Goal: Task Accomplishment & Management: Use online tool/utility

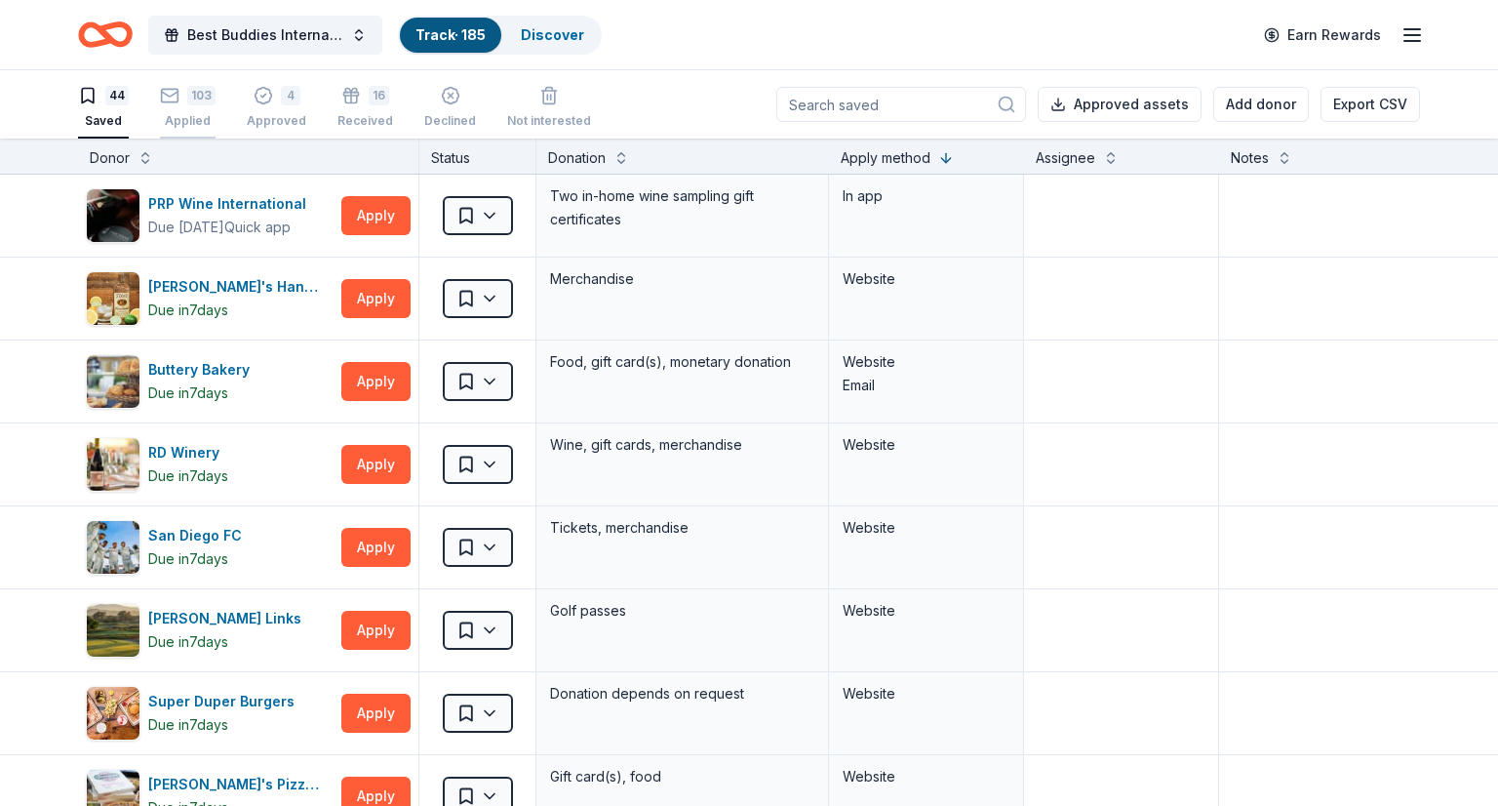
scroll to position [70, 0]
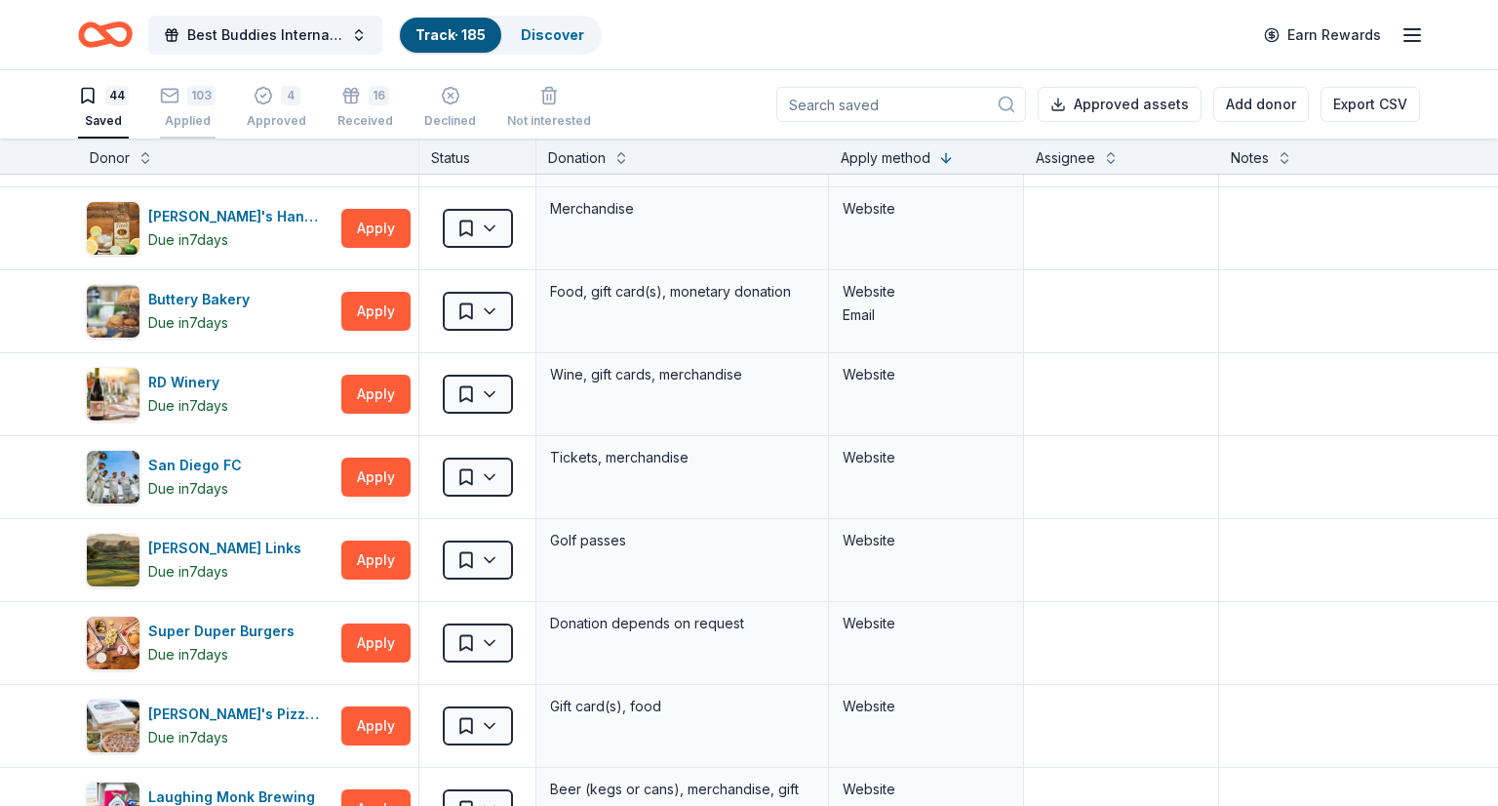
click at [172, 104] on icon "button" at bounding box center [170, 96] width 20 height 20
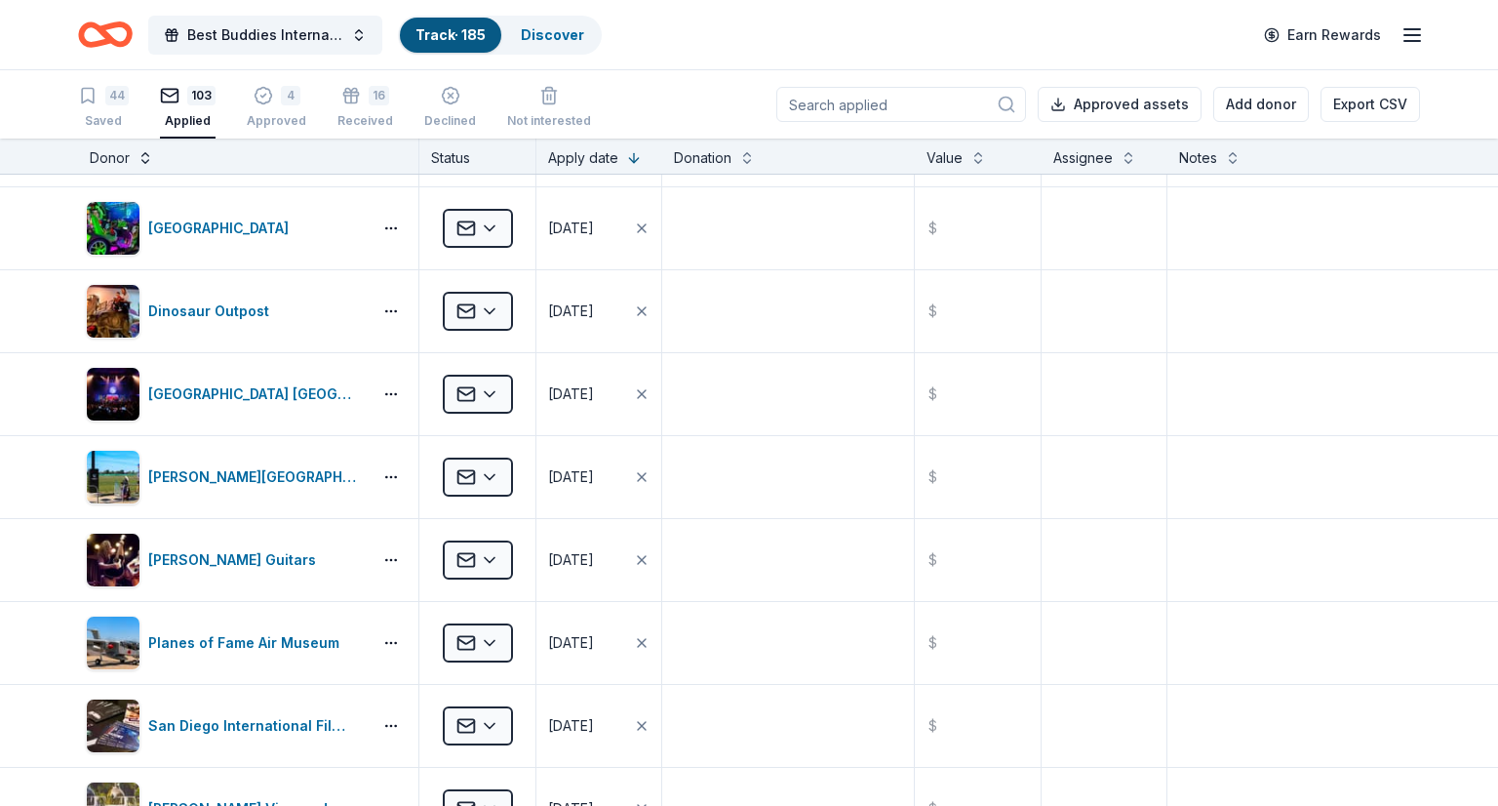
click at [140, 158] on button at bounding box center [146, 156] width 16 height 20
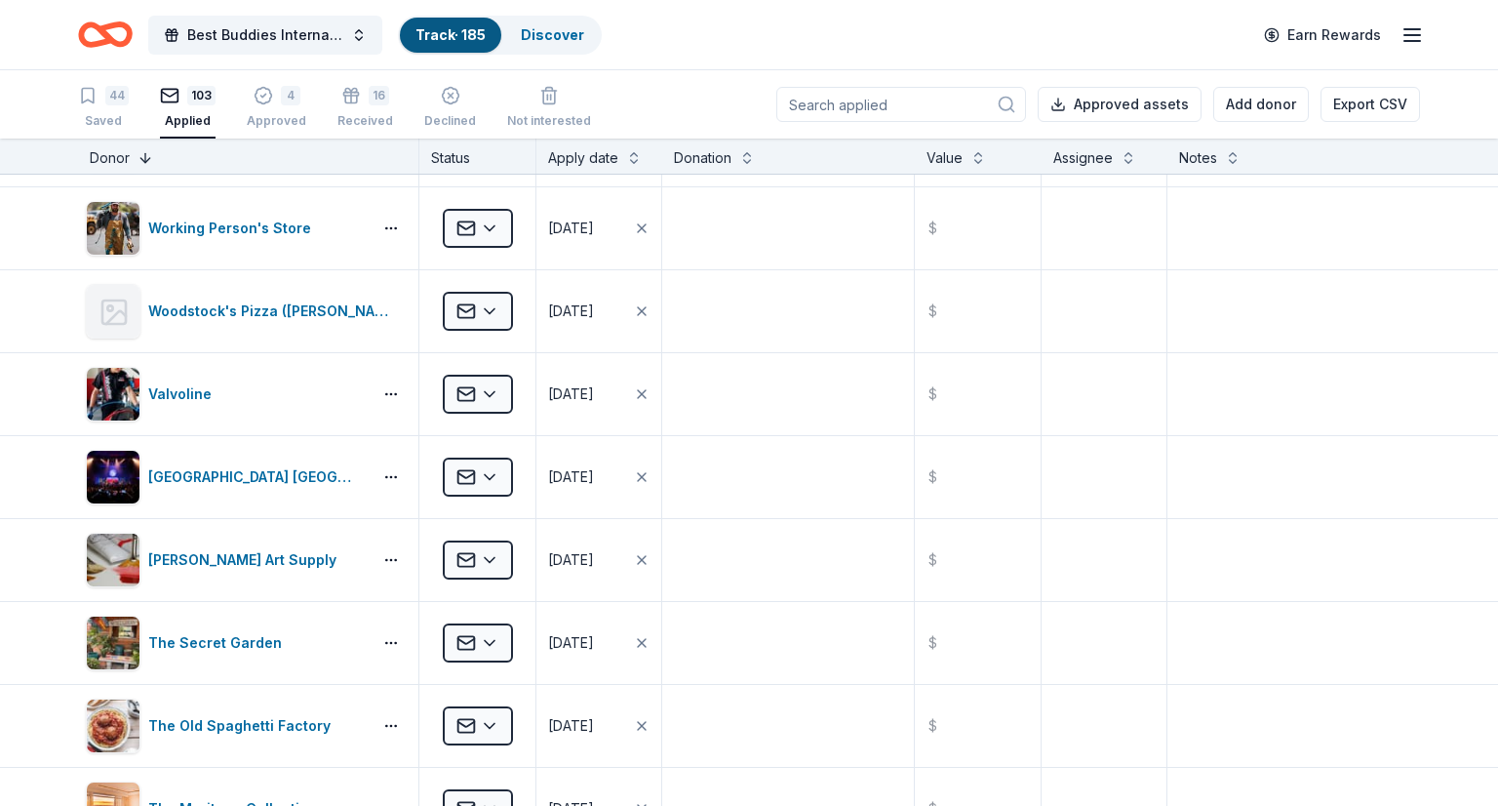
click at [144, 157] on button at bounding box center [146, 156] width 16 height 20
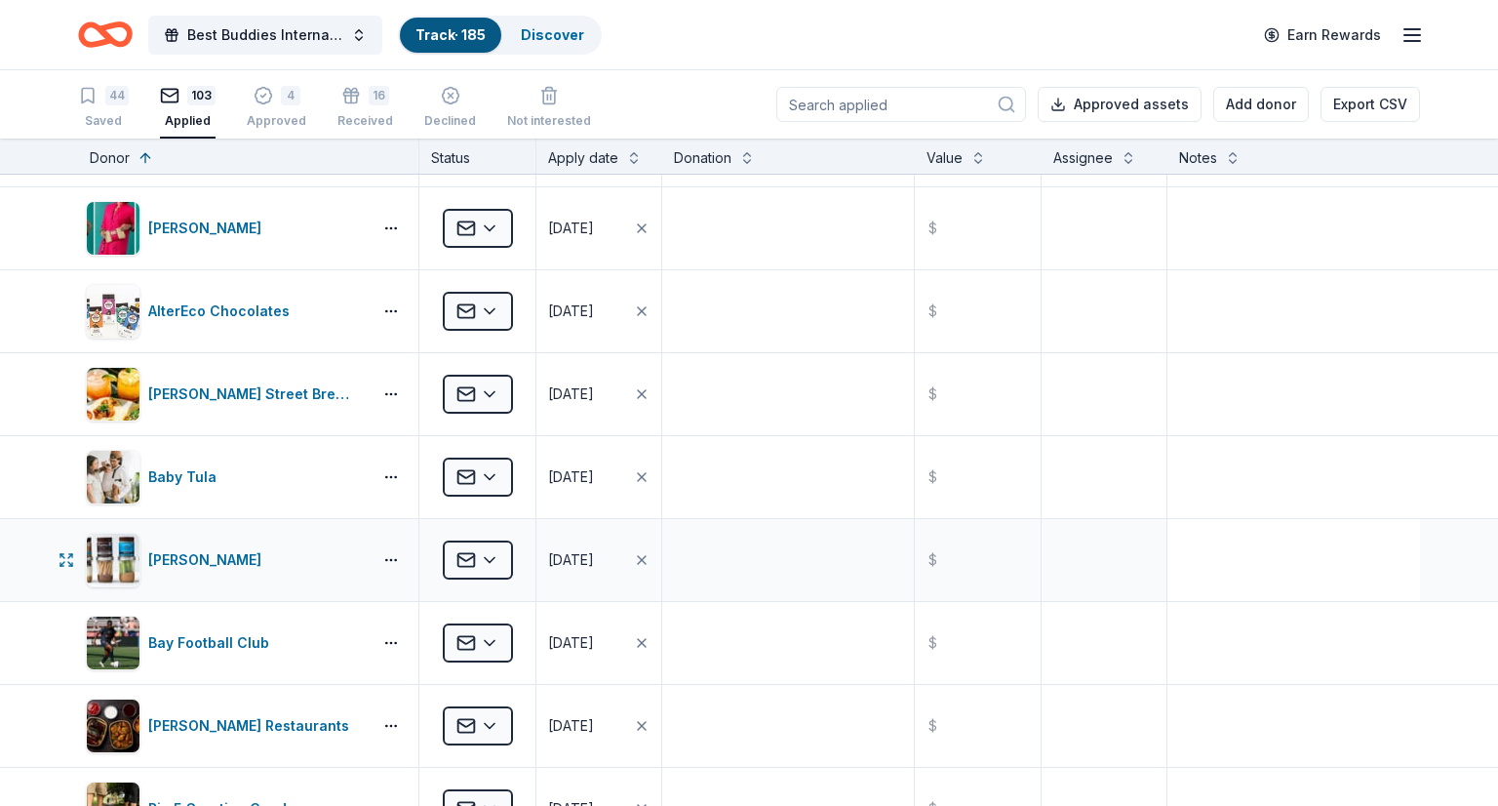
scroll to position [2720, 0]
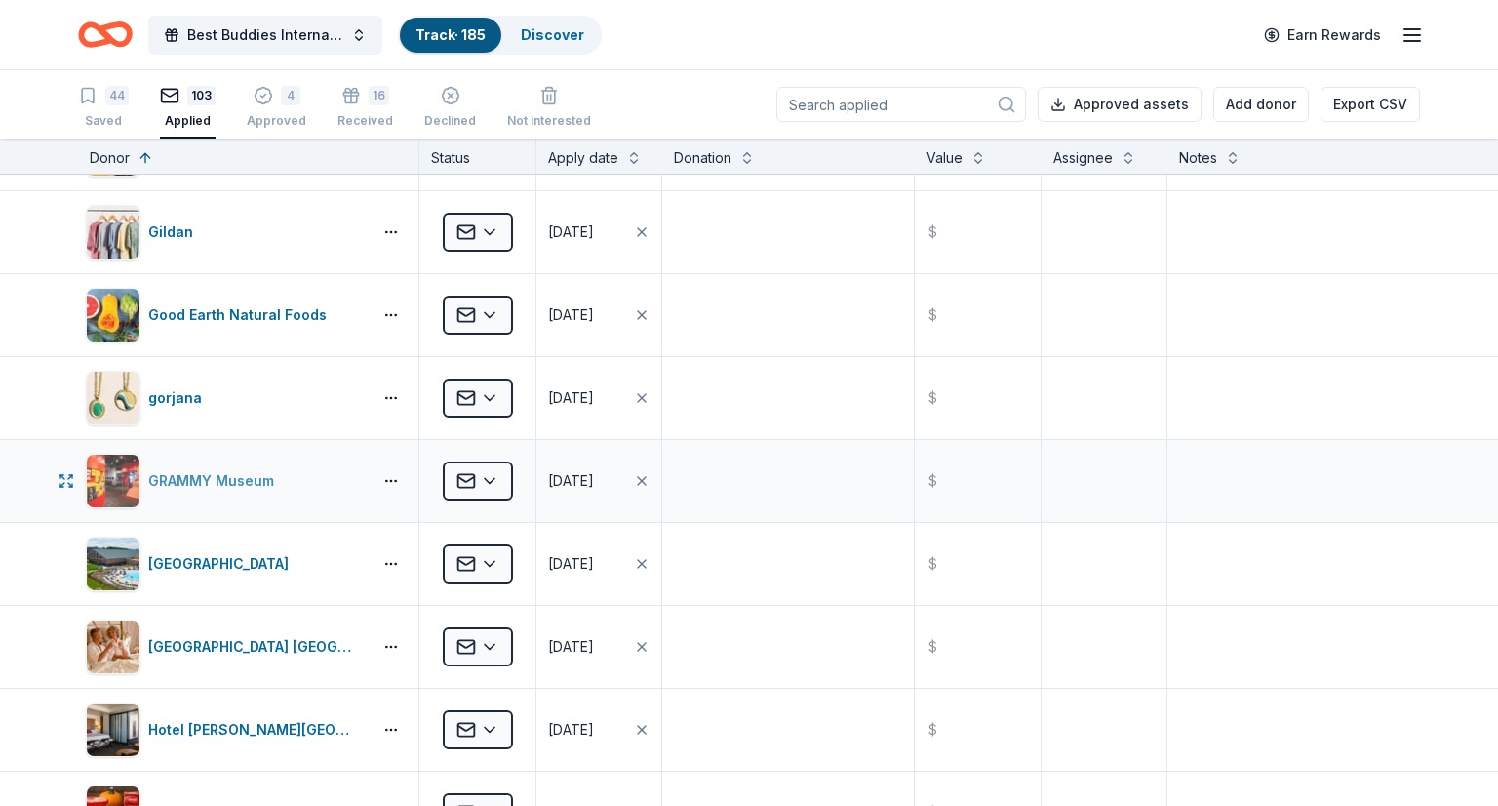
click at [226, 471] on div "GRAMMY Museum" at bounding box center [215, 480] width 134 height 23
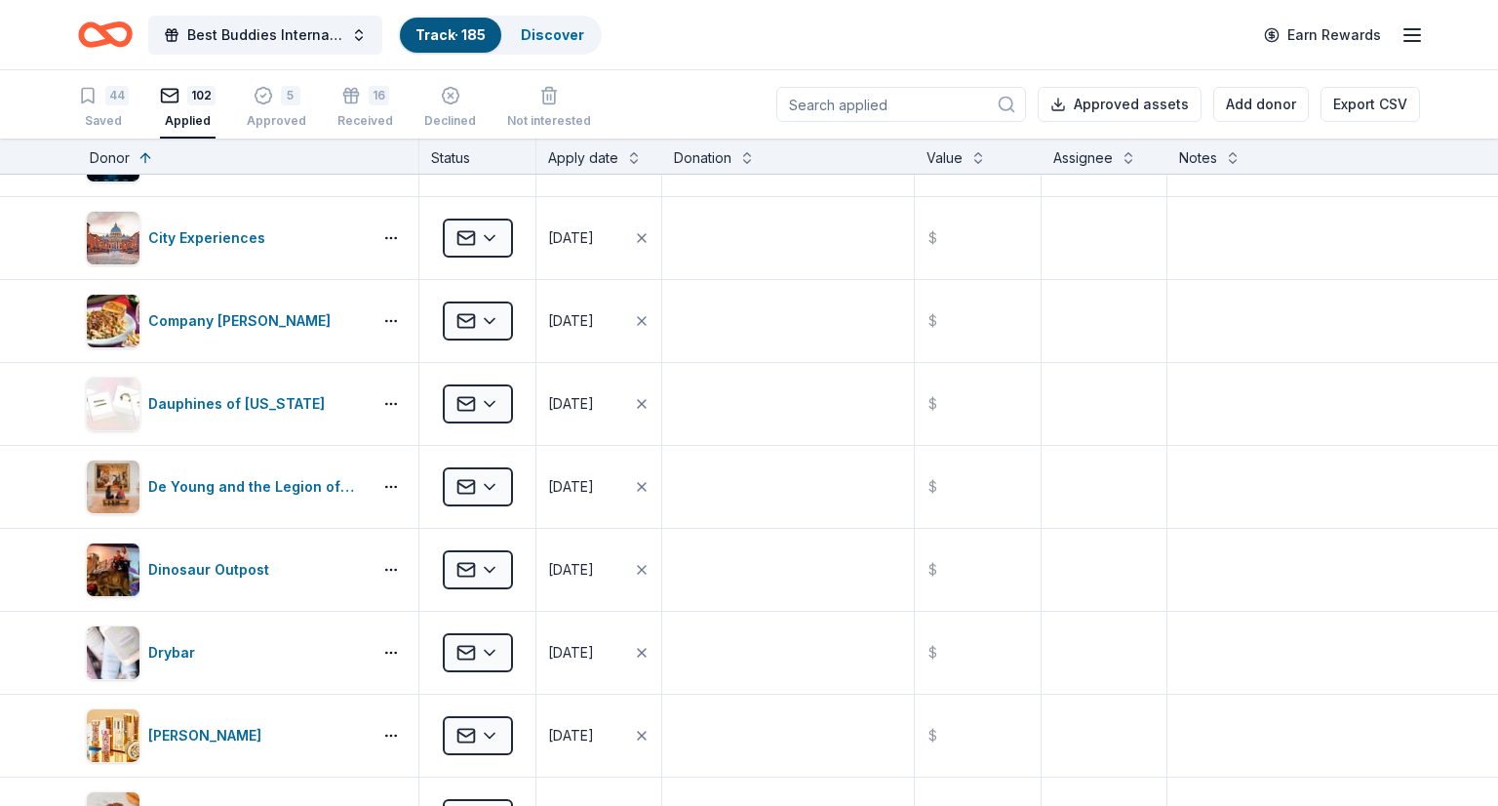
scroll to position [969, 0]
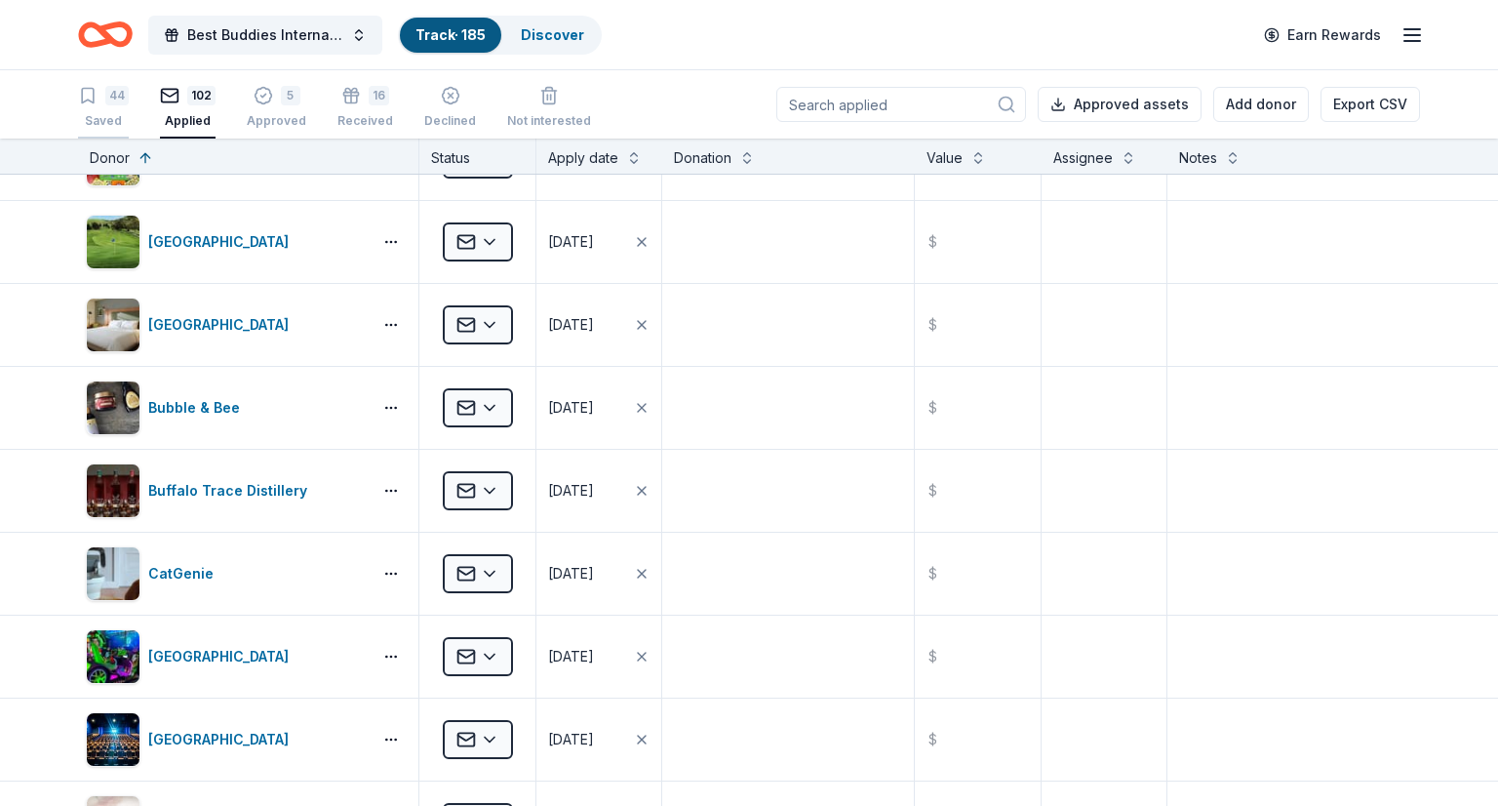
click at [105, 116] on div "Saved" at bounding box center [103, 121] width 51 height 16
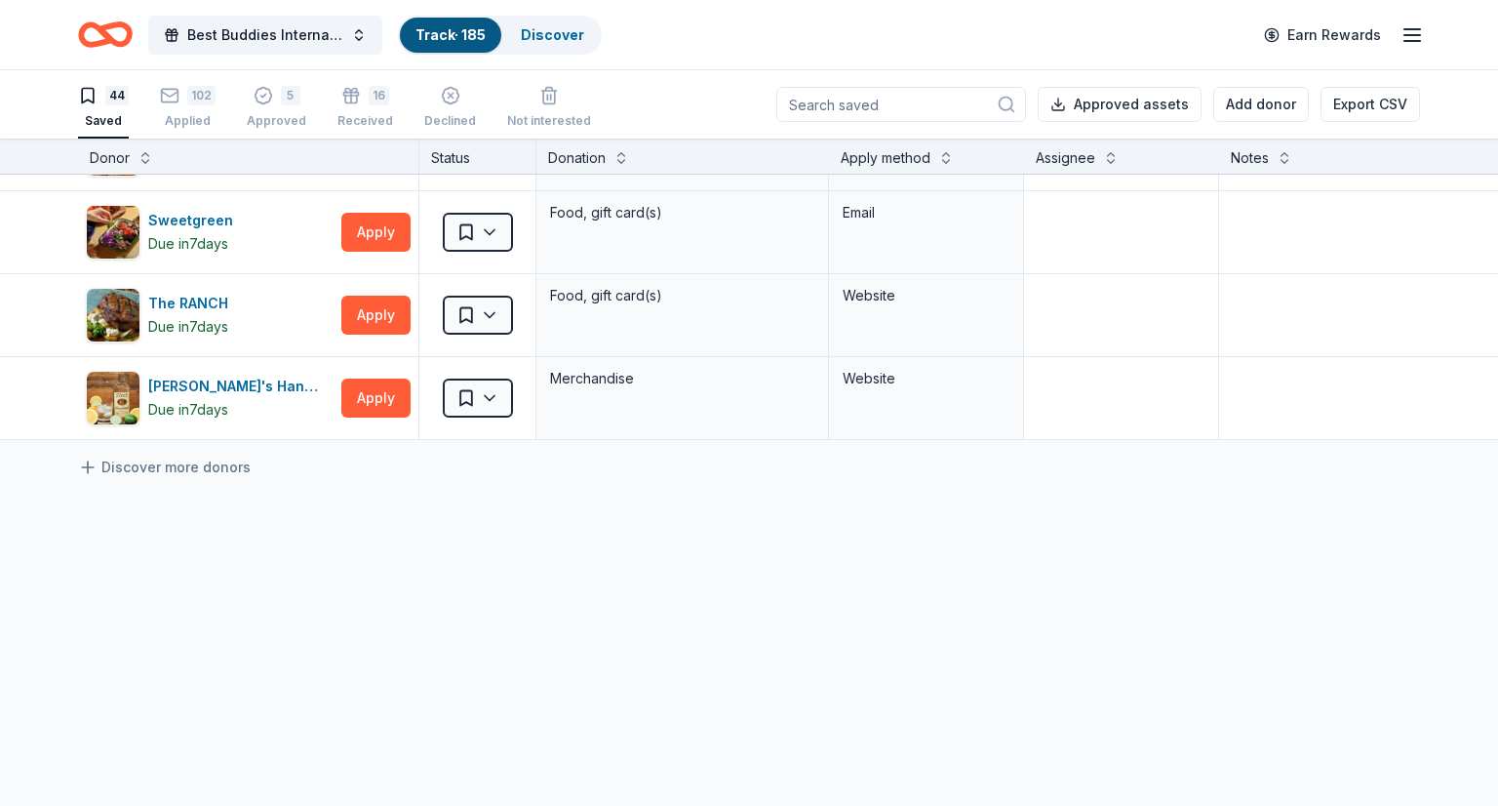
scroll to position [215, 0]
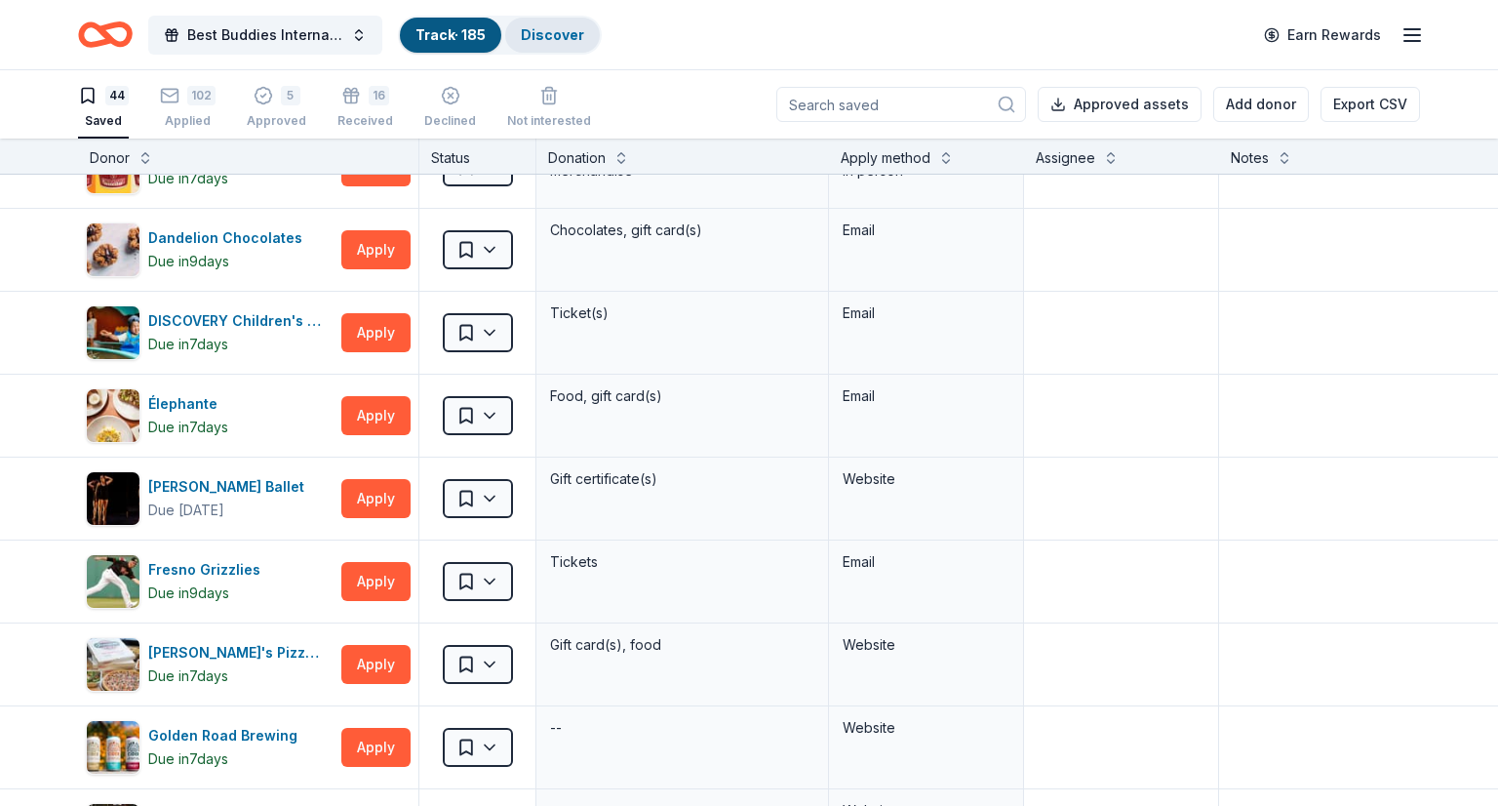
click at [528, 34] on link "Discover" at bounding box center [552, 34] width 63 height 17
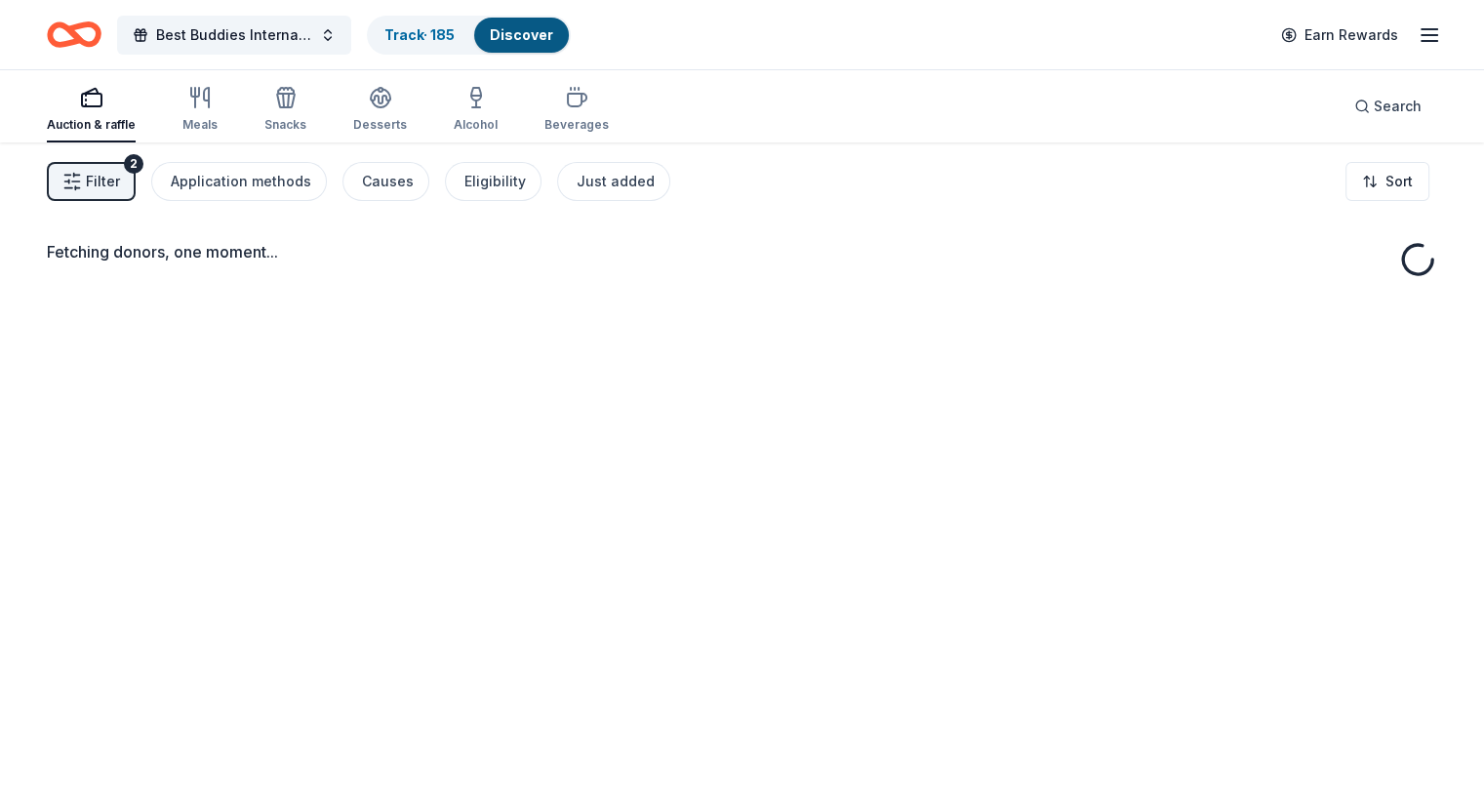
click at [120, 173] on span "Filter" at bounding box center [103, 181] width 34 height 23
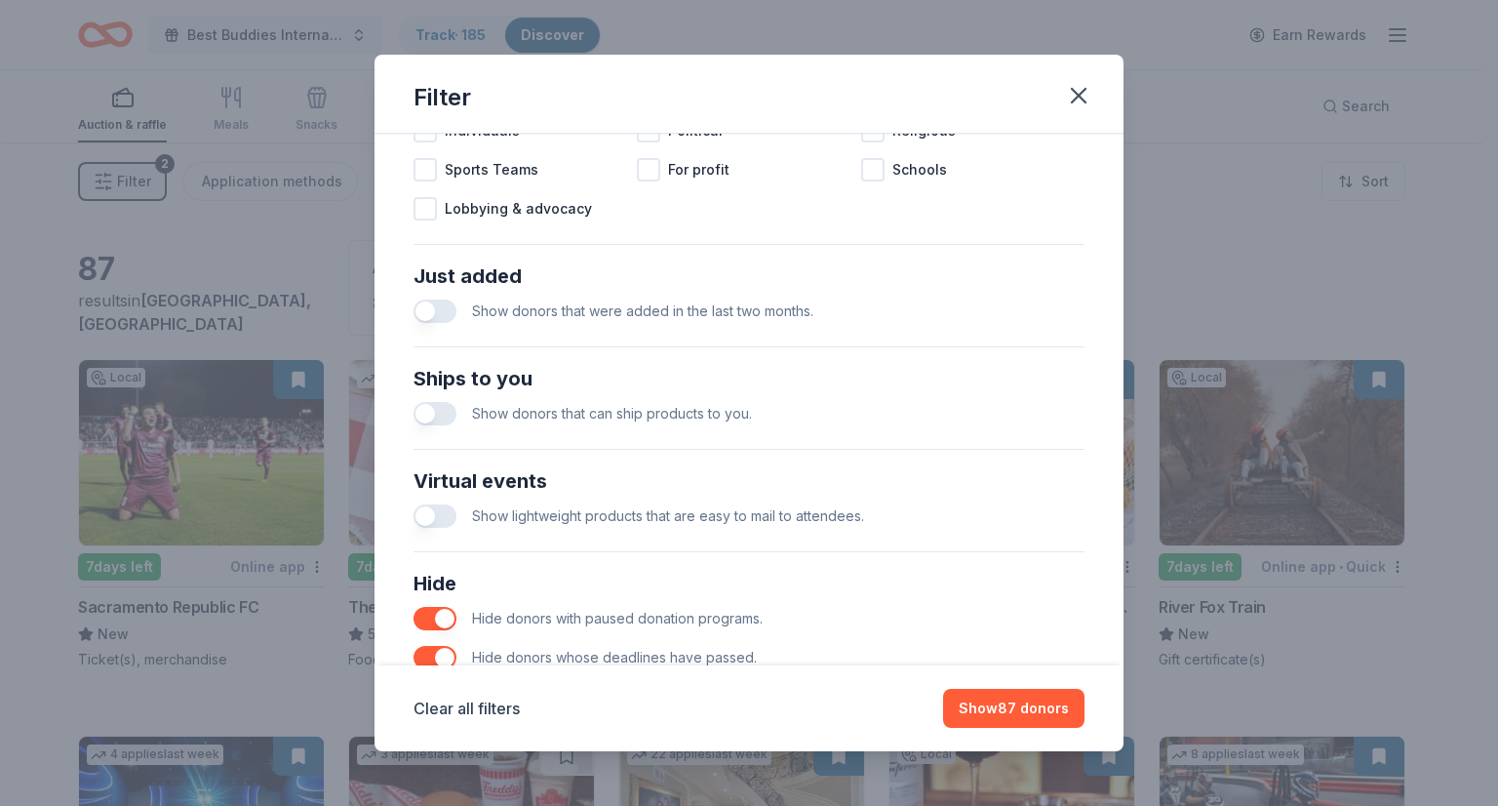
scroll to position [752, 0]
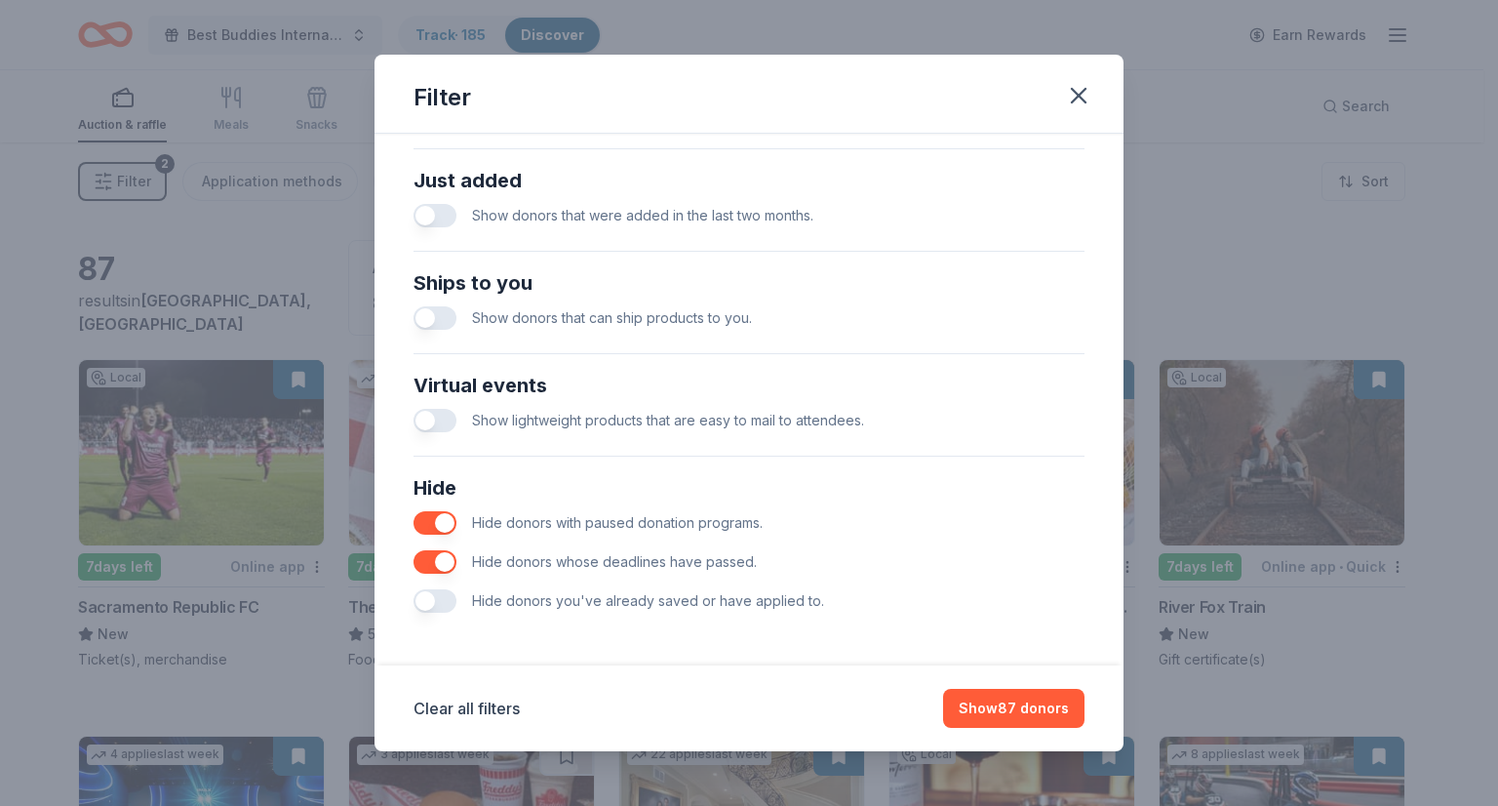
click at [446, 593] on button "button" at bounding box center [435, 600] width 43 height 23
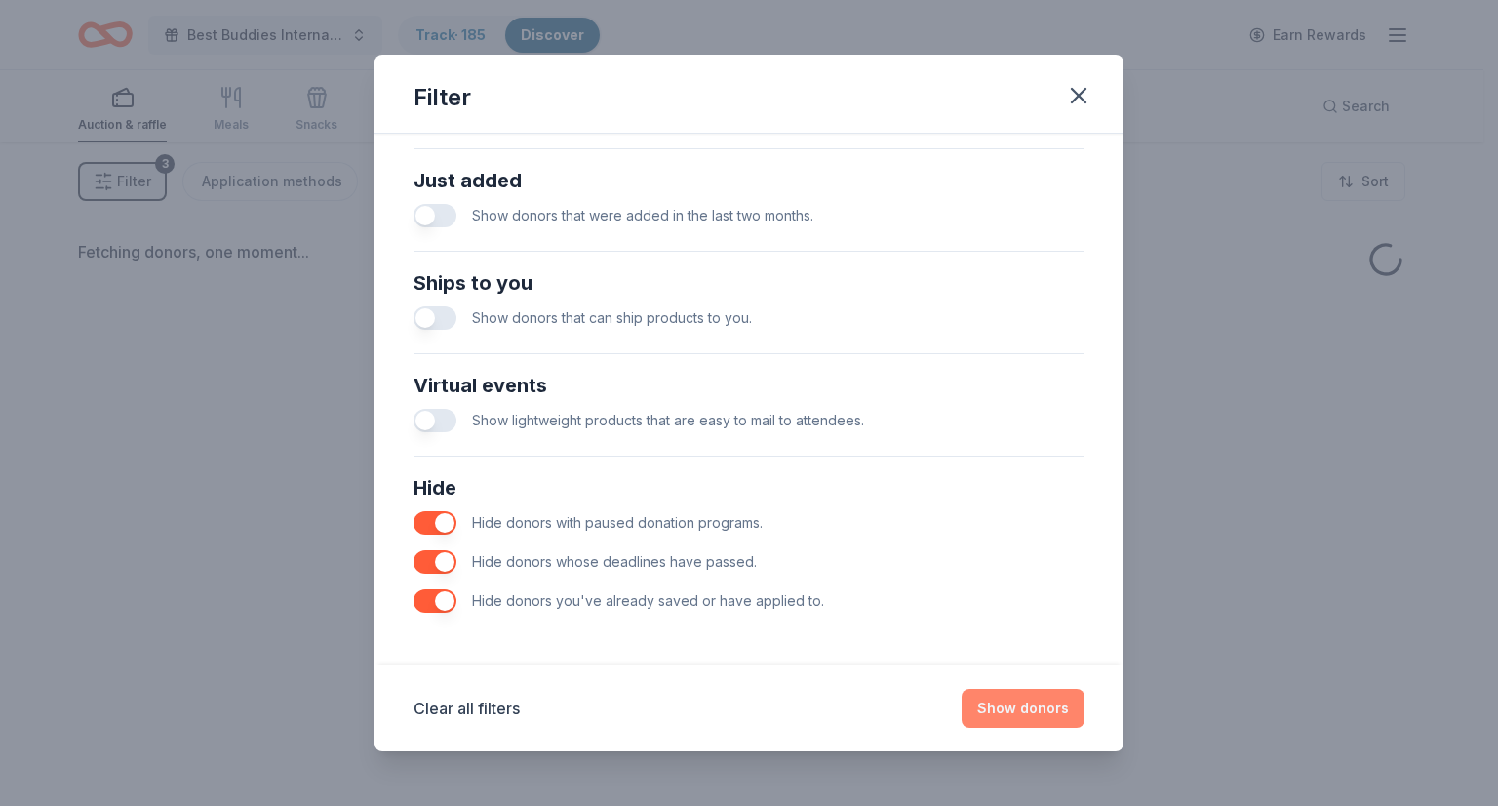
click at [1003, 690] on button "Show donors" at bounding box center [1023, 708] width 123 height 39
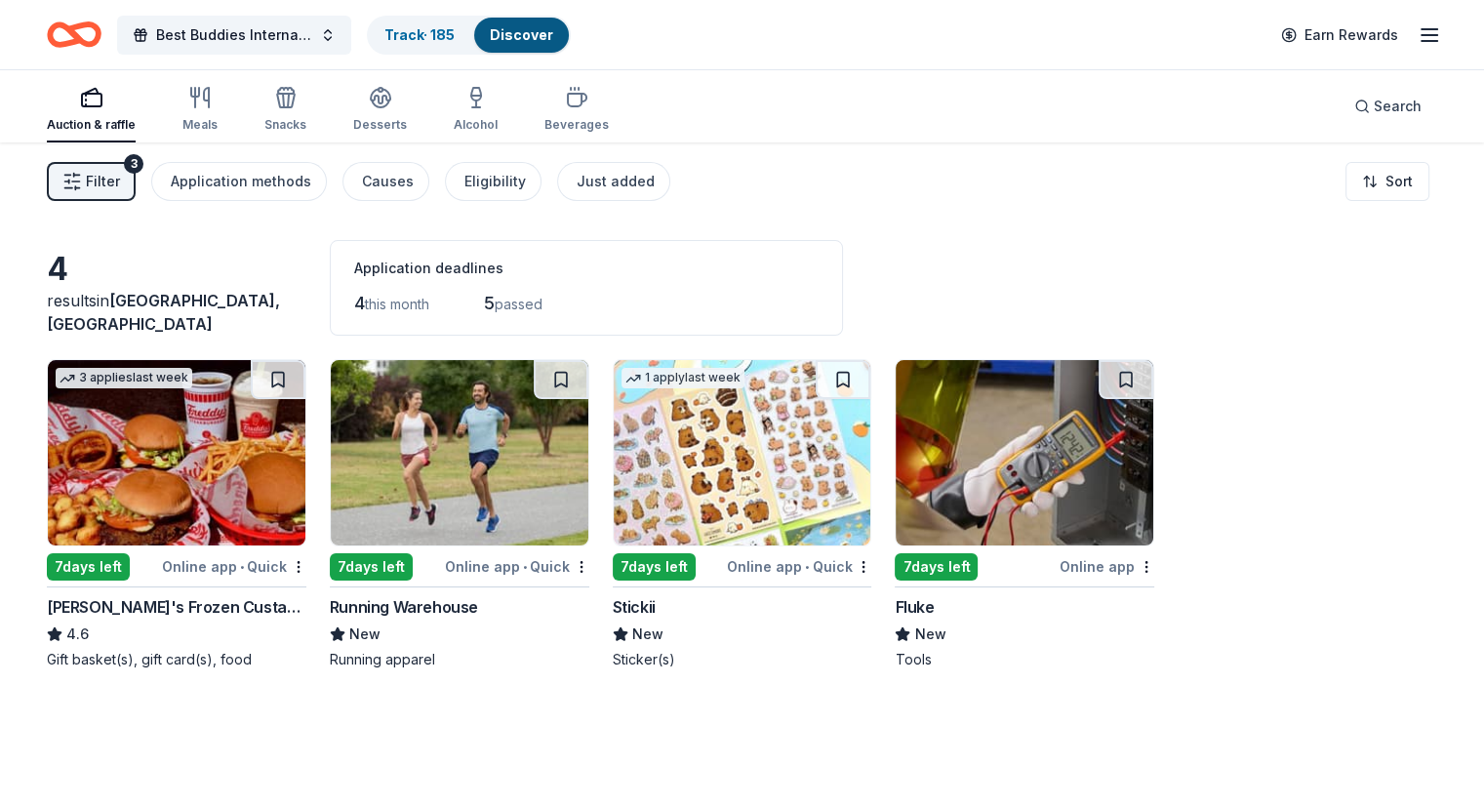
click at [120, 180] on span "Filter" at bounding box center [103, 181] width 34 height 23
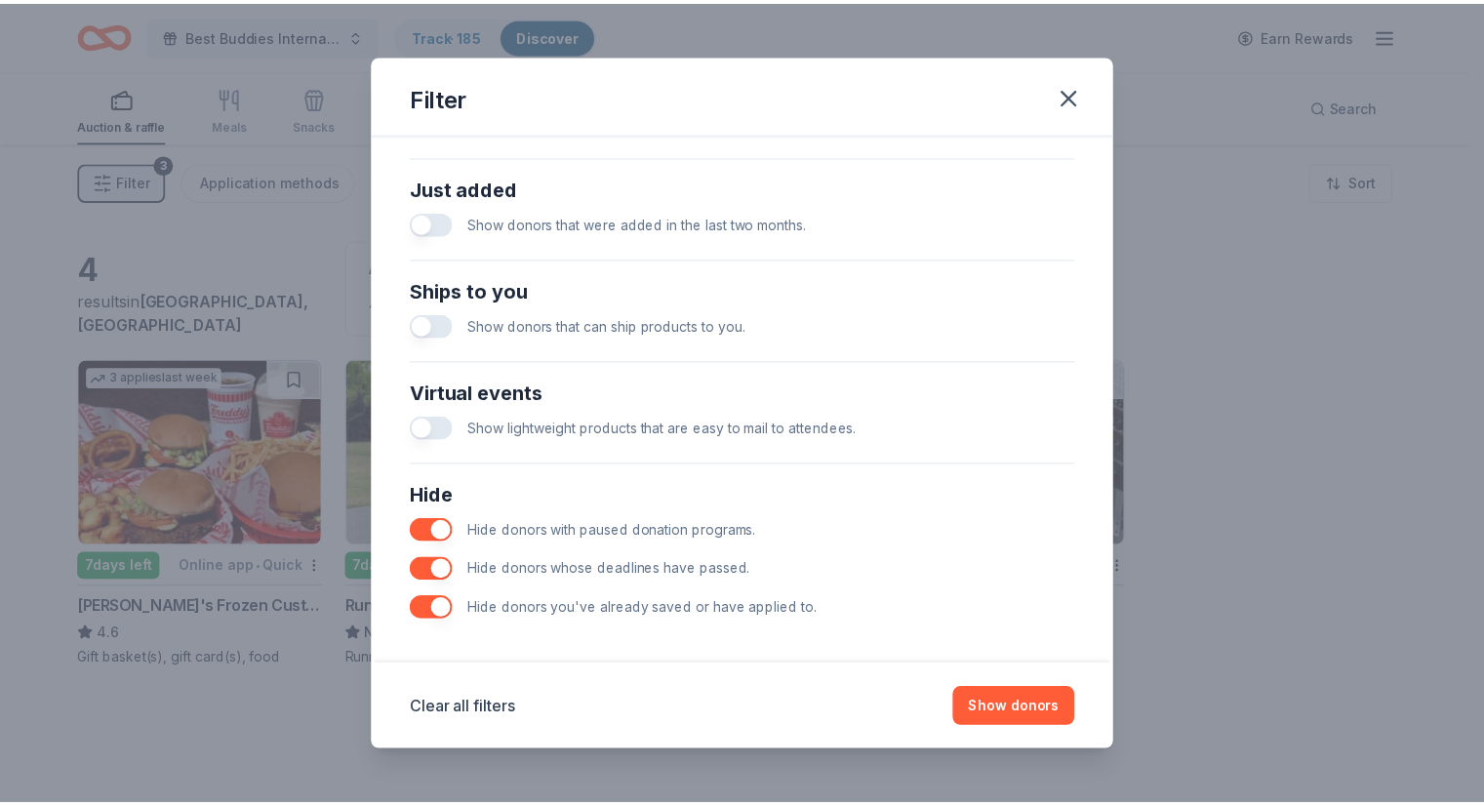
scroll to position [748, 0]
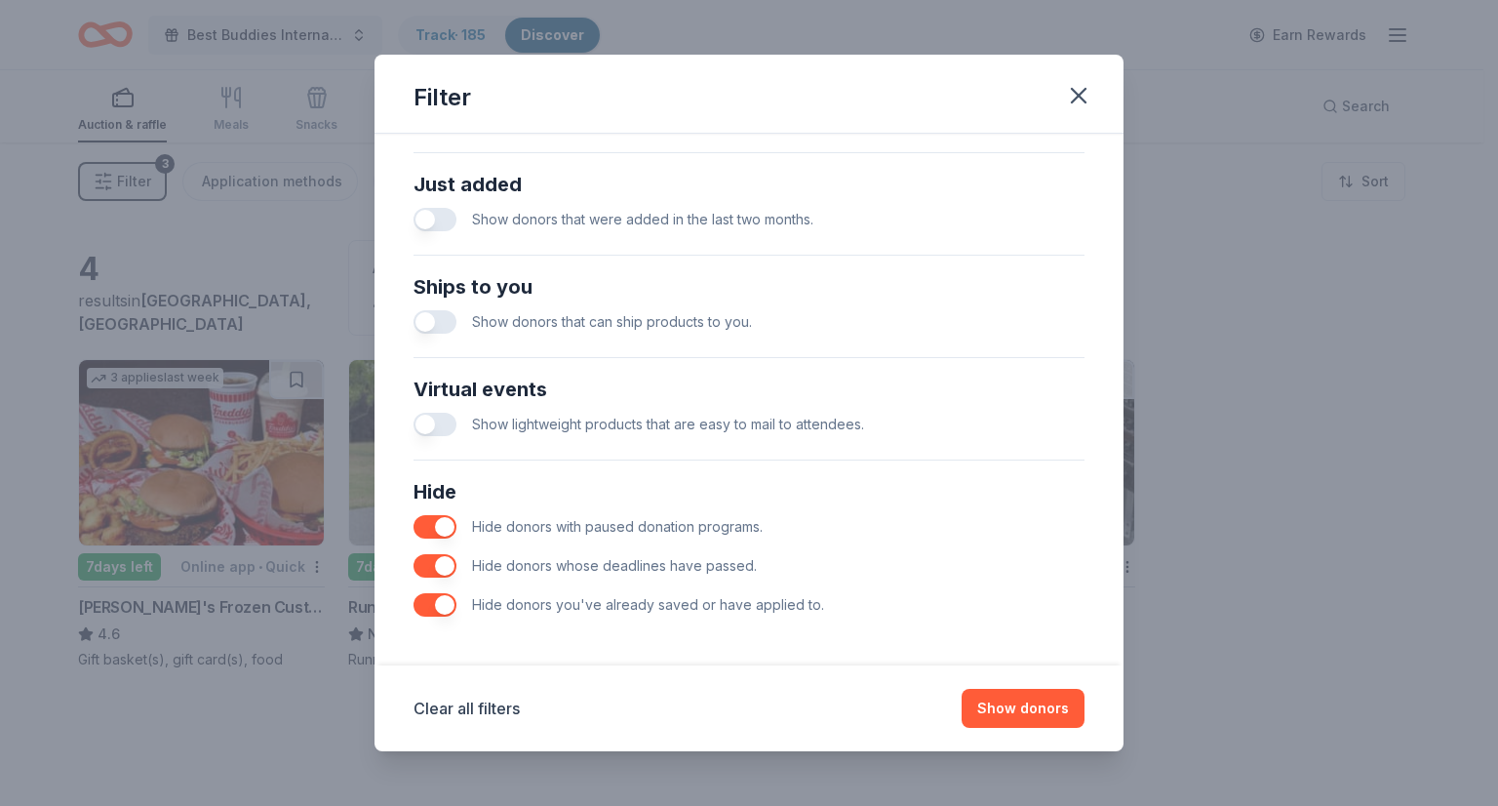
click at [419, 600] on button "button" at bounding box center [435, 604] width 43 height 23
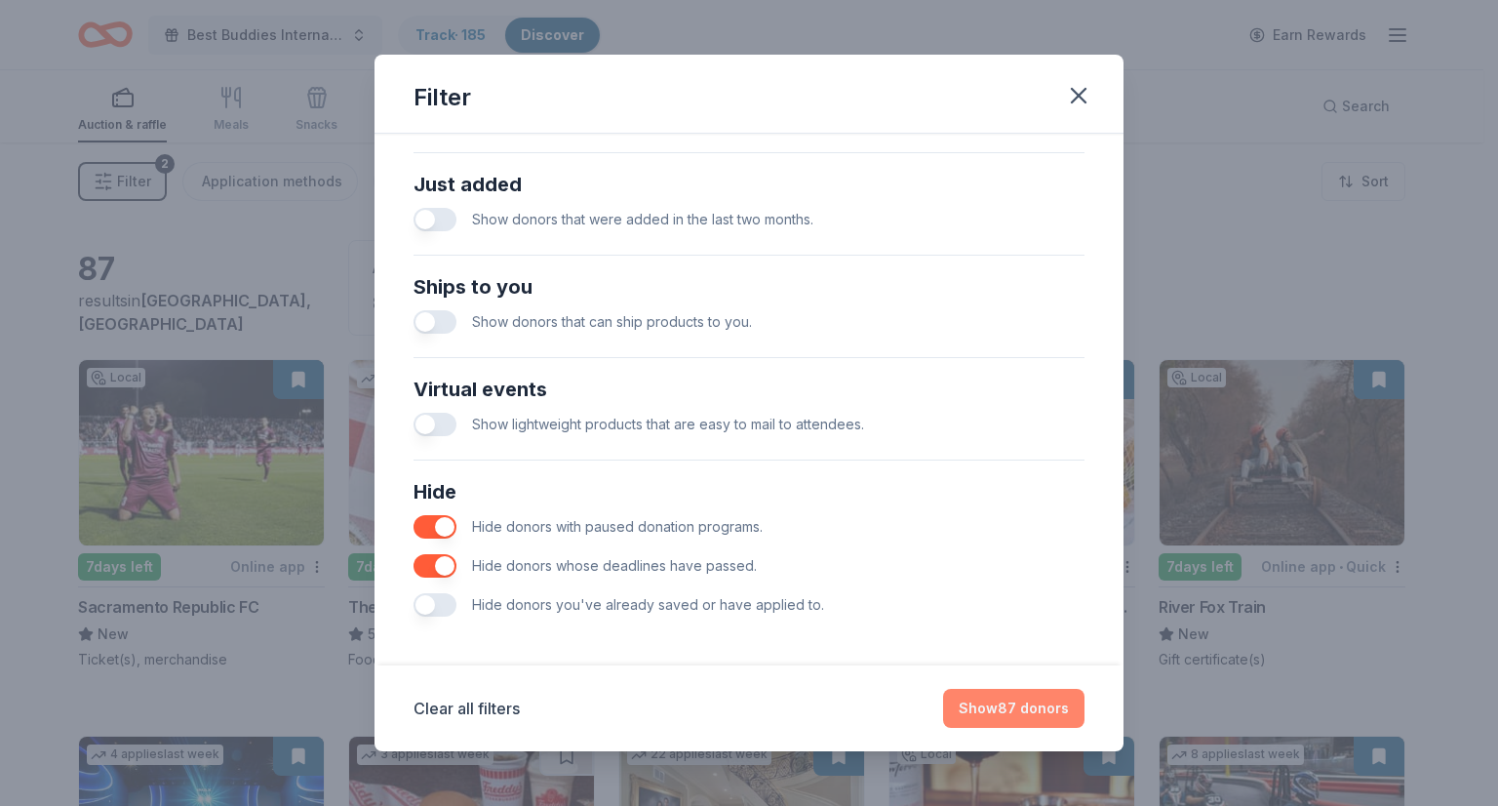
click at [998, 693] on button "Show 87 donors" at bounding box center [1013, 708] width 141 height 39
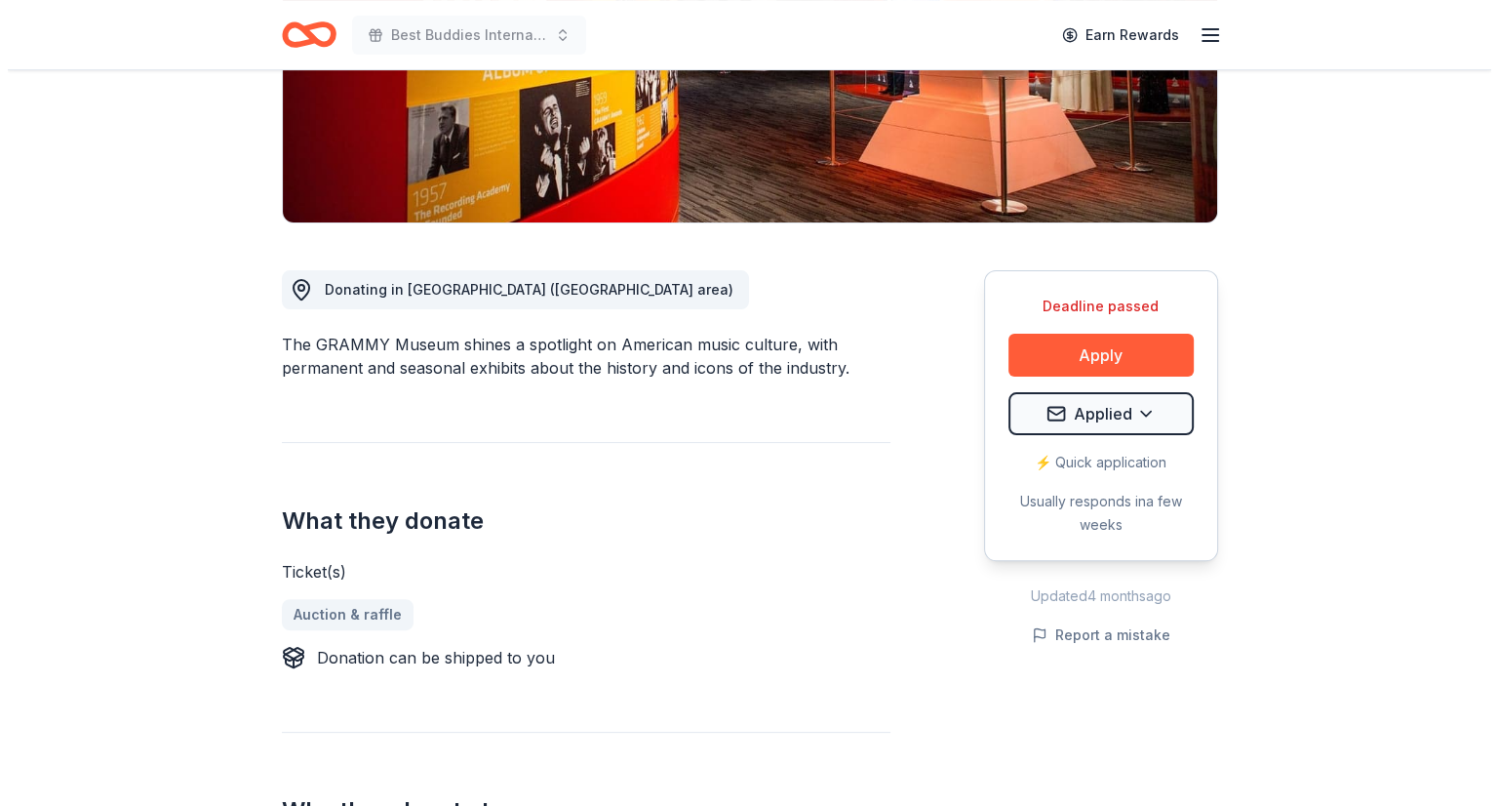
scroll to position [364, 0]
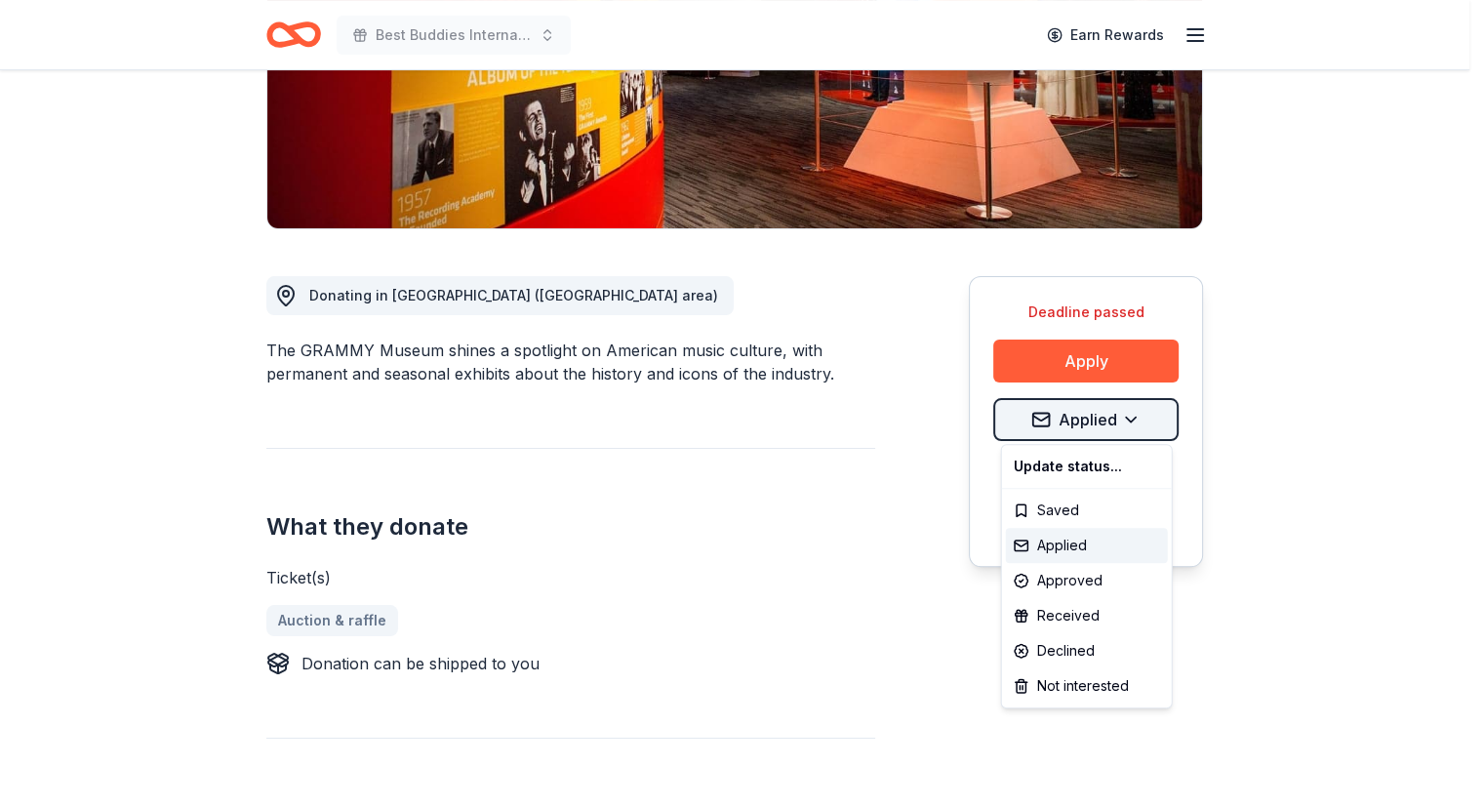
click at [1138, 413] on html "Best Buddies International, [GEOGRAPHIC_DATA], Champion of the Year Gala Earn R…" at bounding box center [742, 39] width 1484 height 806
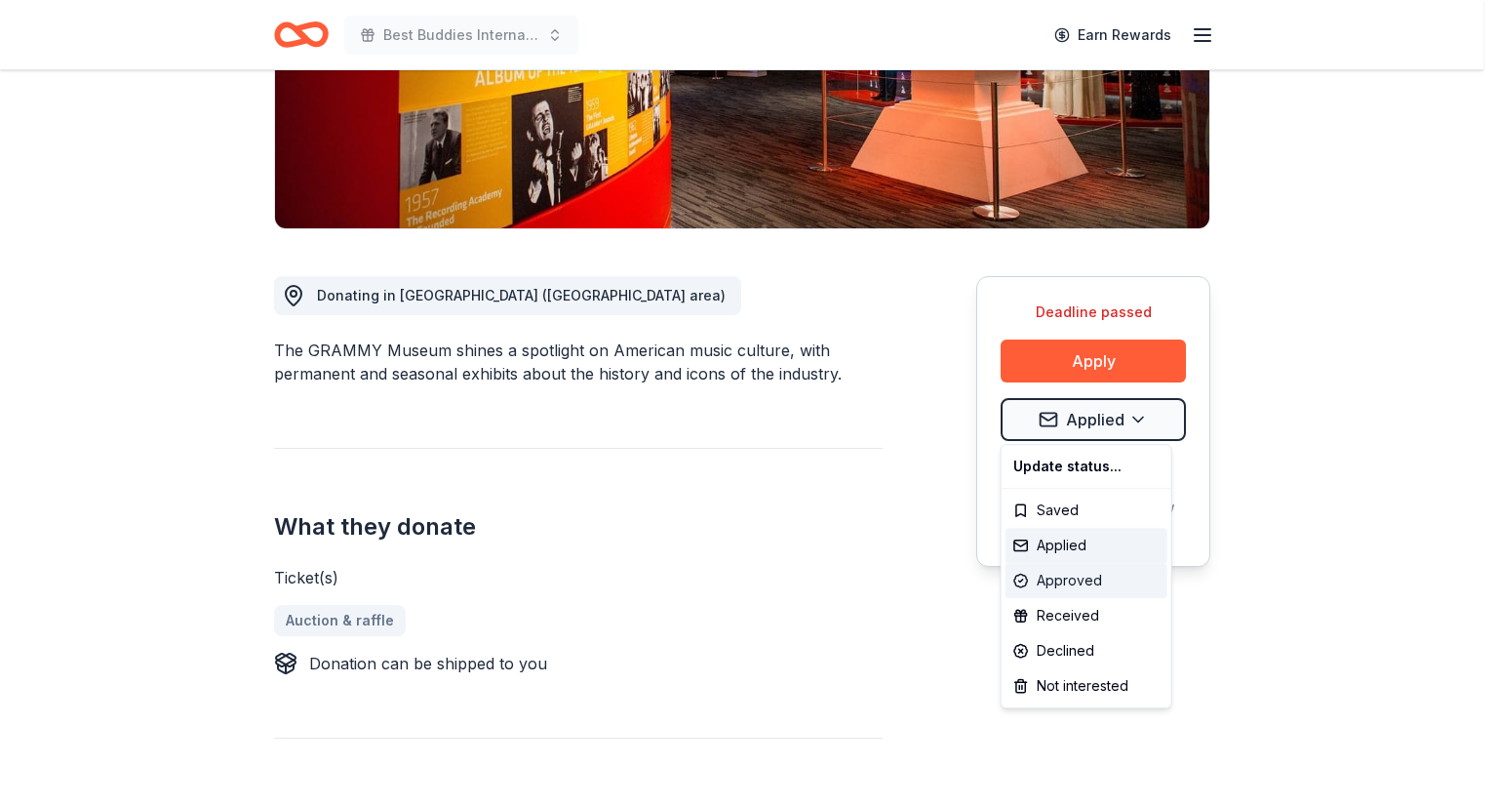
click at [1057, 582] on div "Approved" at bounding box center [1087, 580] width 162 height 35
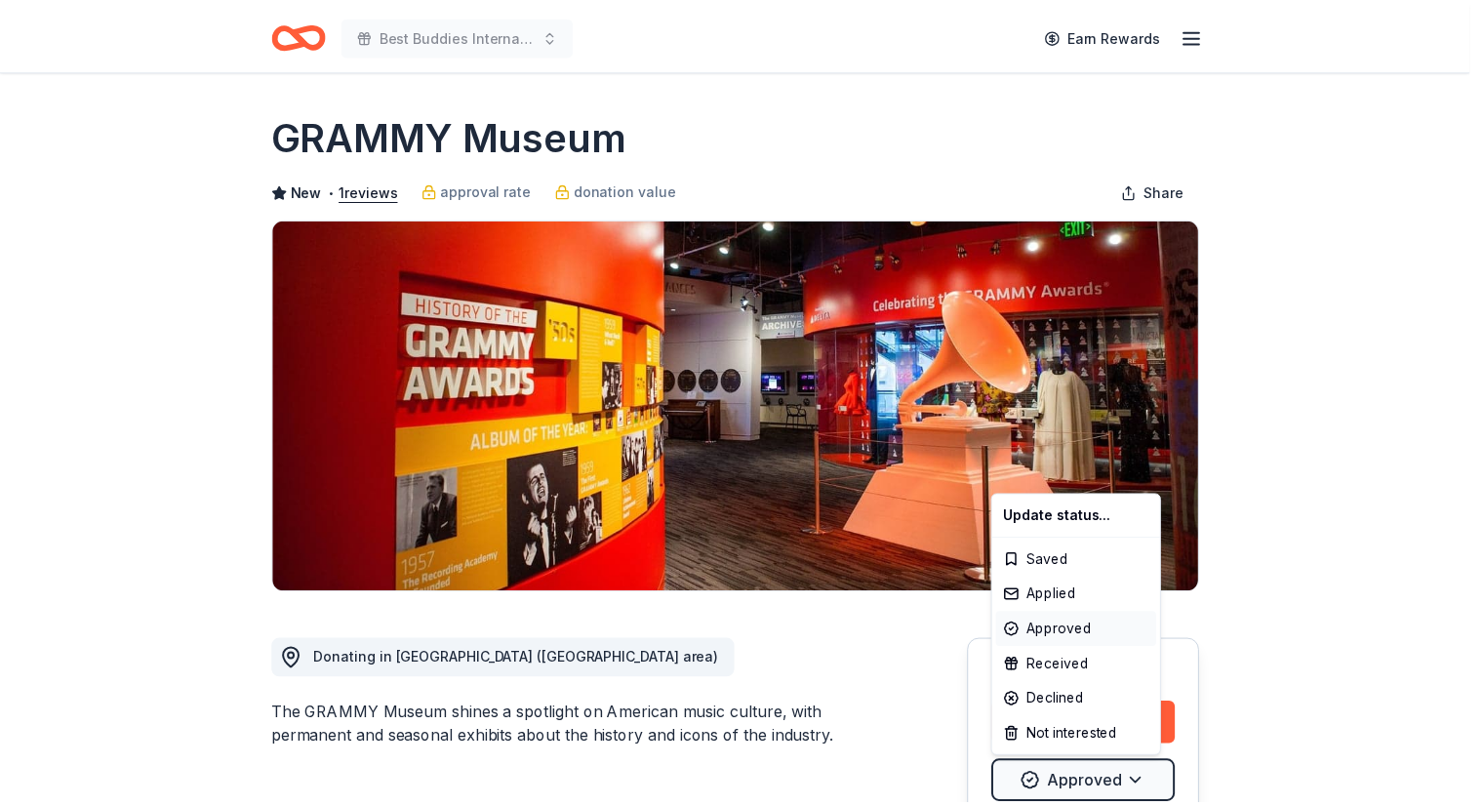
scroll to position [0, 0]
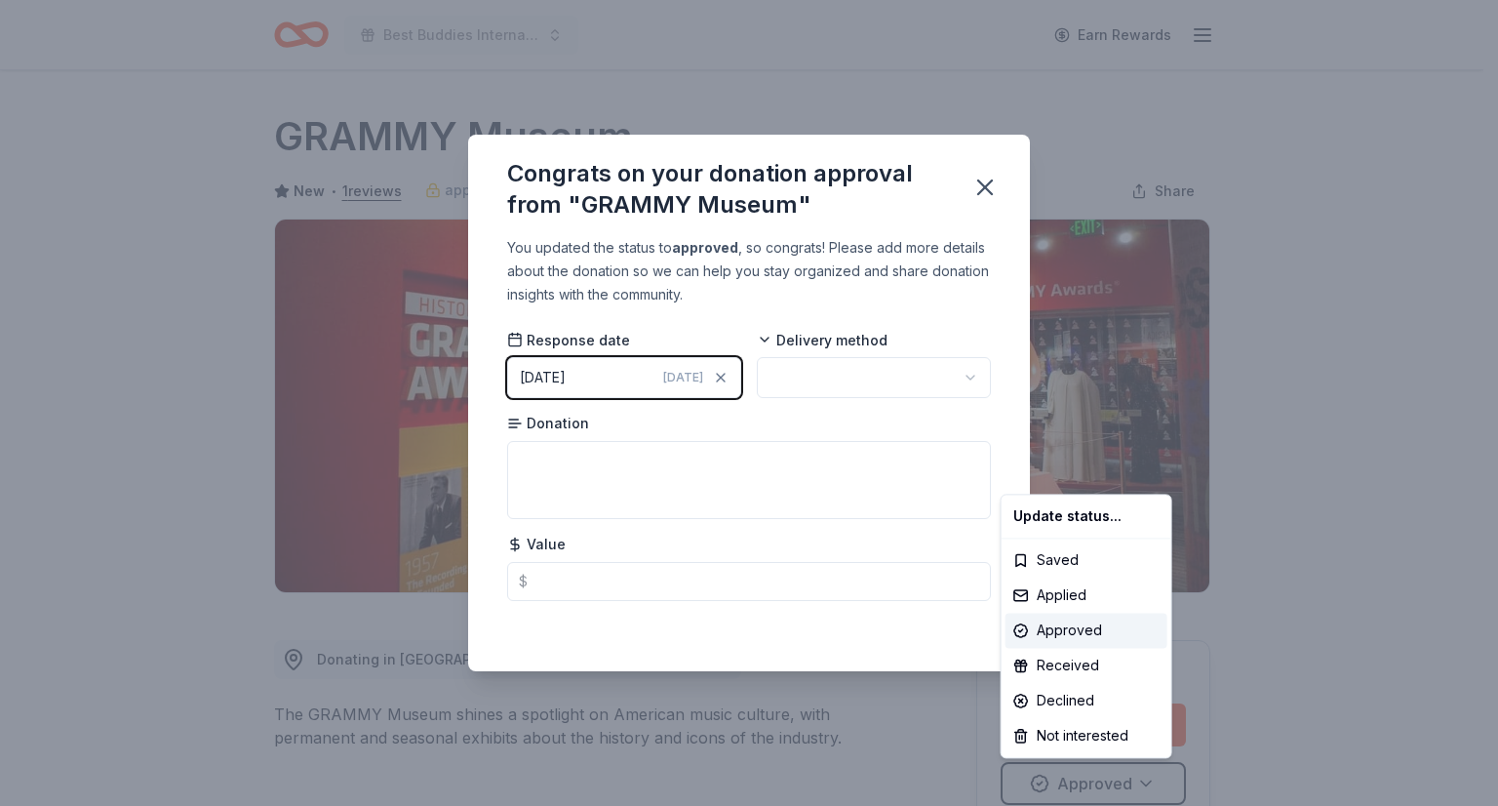
click at [968, 378] on html "Best Buddies International, [GEOGRAPHIC_DATA], Champion of the Year Gala Earn R…" at bounding box center [749, 403] width 1498 height 806
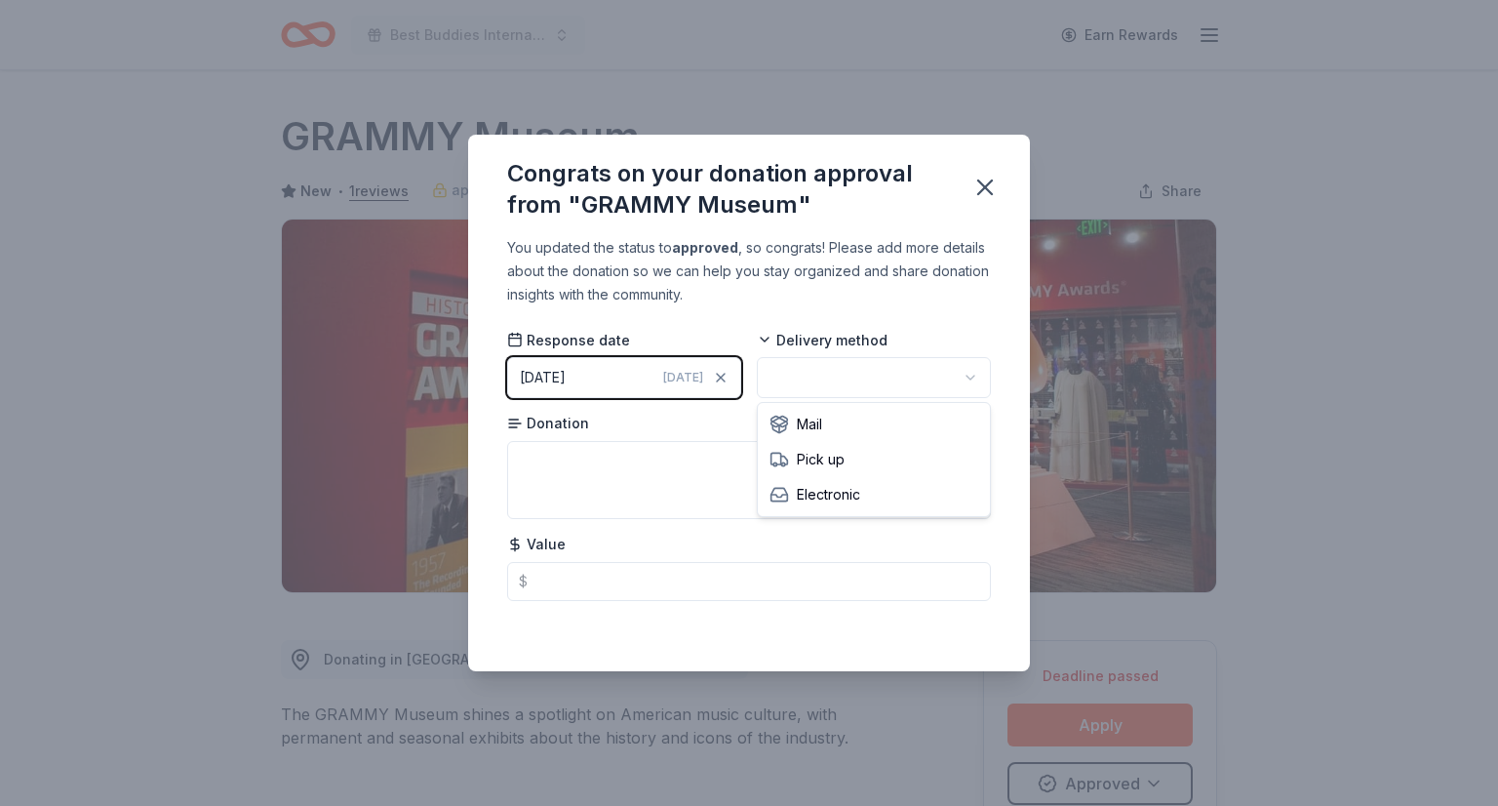
click at [968, 378] on html "Best Buddies International, [GEOGRAPHIC_DATA], Champion of the Year Gala Earn R…" at bounding box center [749, 403] width 1498 height 806
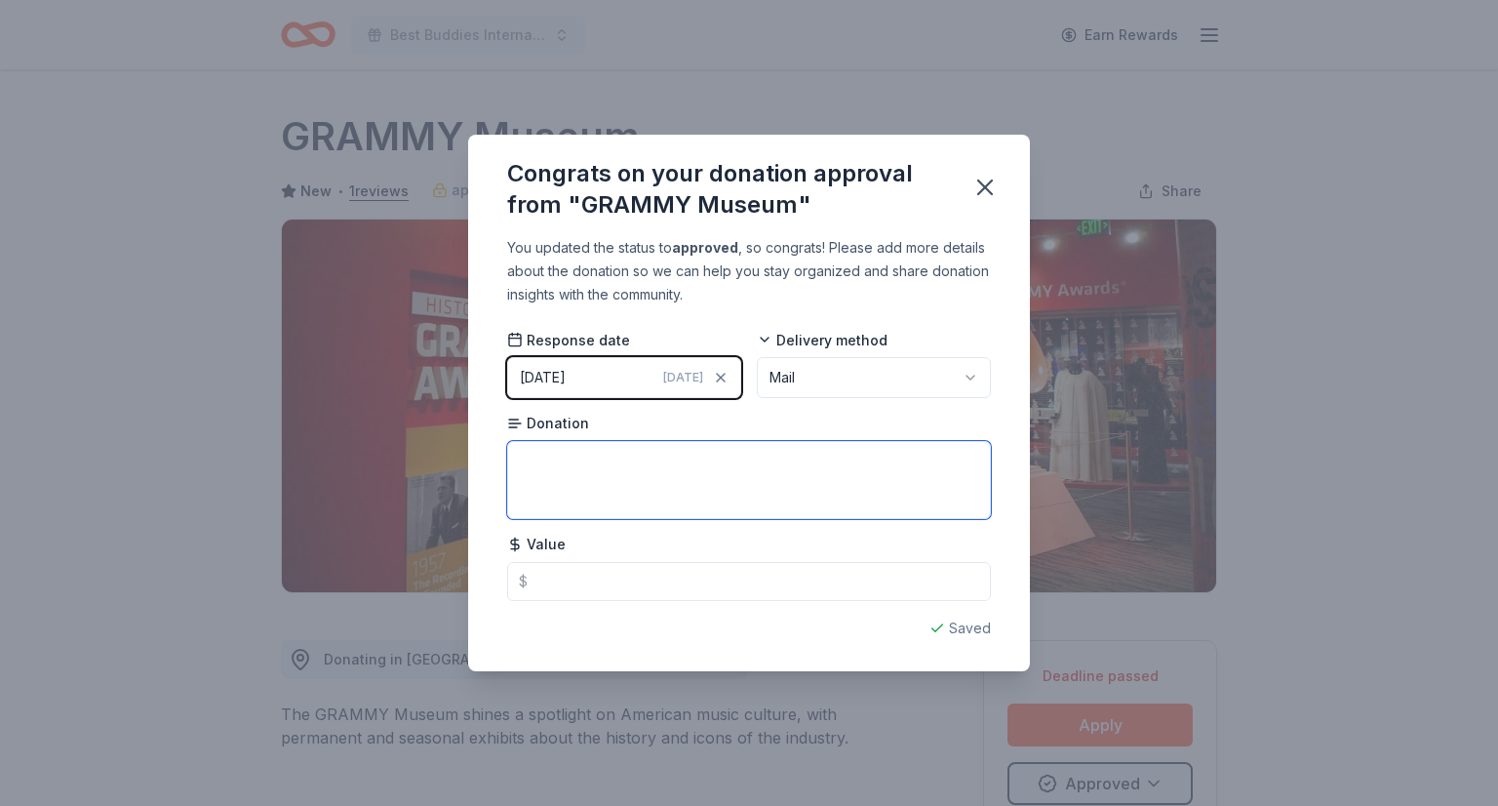
click at [663, 489] on textarea at bounding box center [749, 480] width 484 height 78
type textarea "Will be mailing a voucher for four (4)"
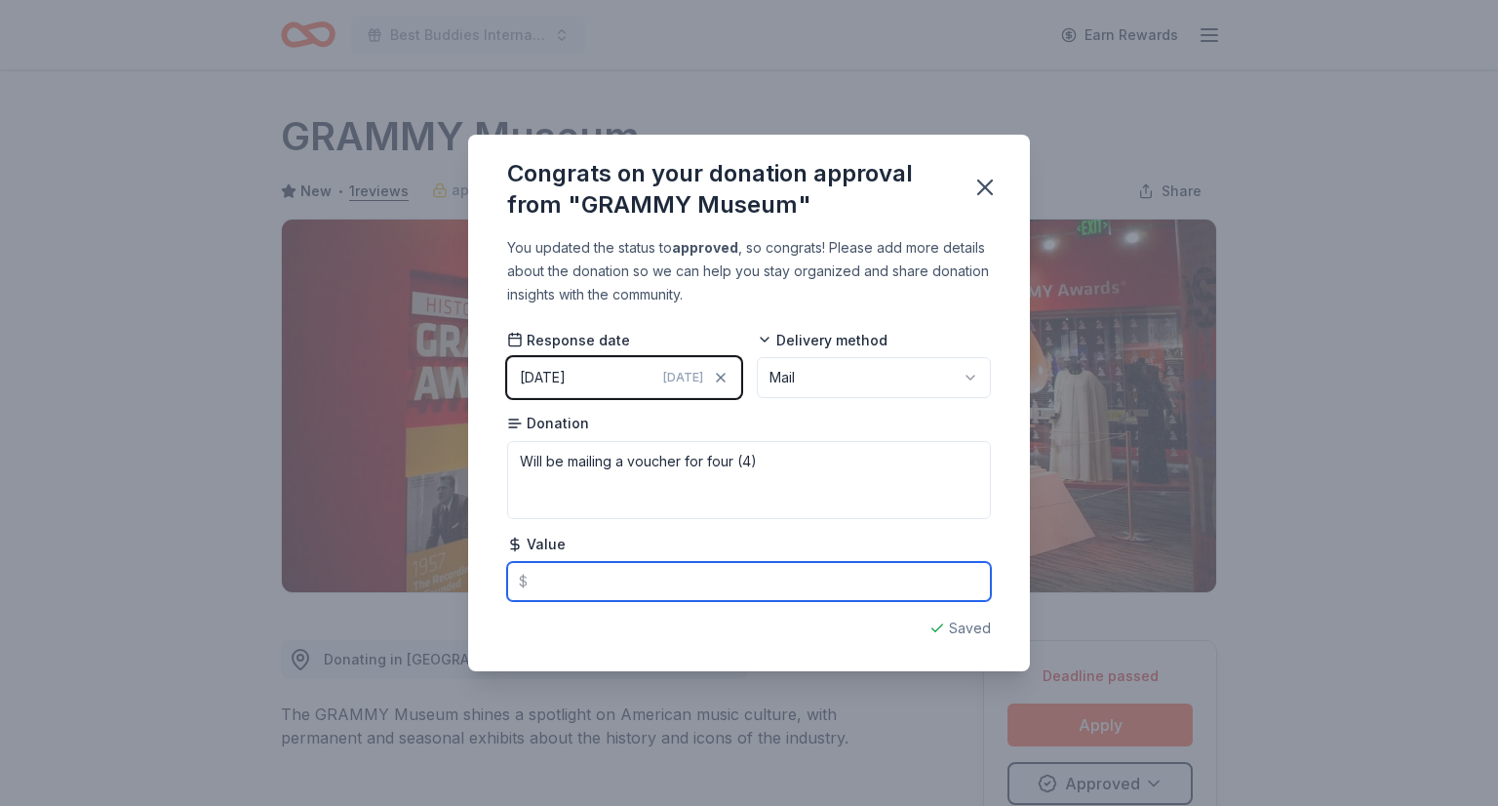
click at [641, 586] on input "text" at bounding box center [749, 581] width 484 height 39
click at [941, 416] on div "Donation Will be mailing a voucher for four (4)" at bounding box center [749, 466] width 484 height 105
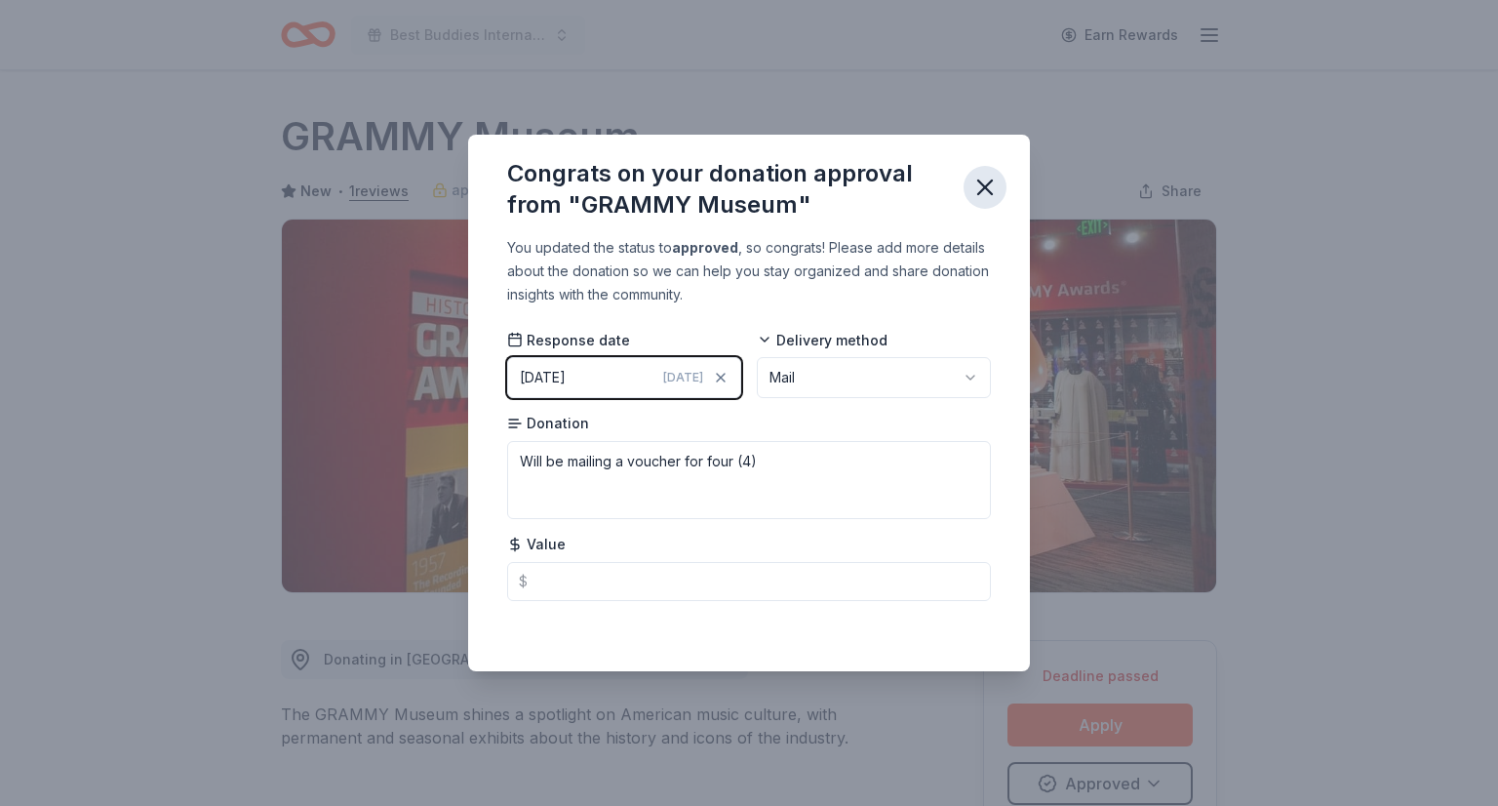
click at [979, 189] on icon "button" at bounding box center [985, 187] width 27 height 27
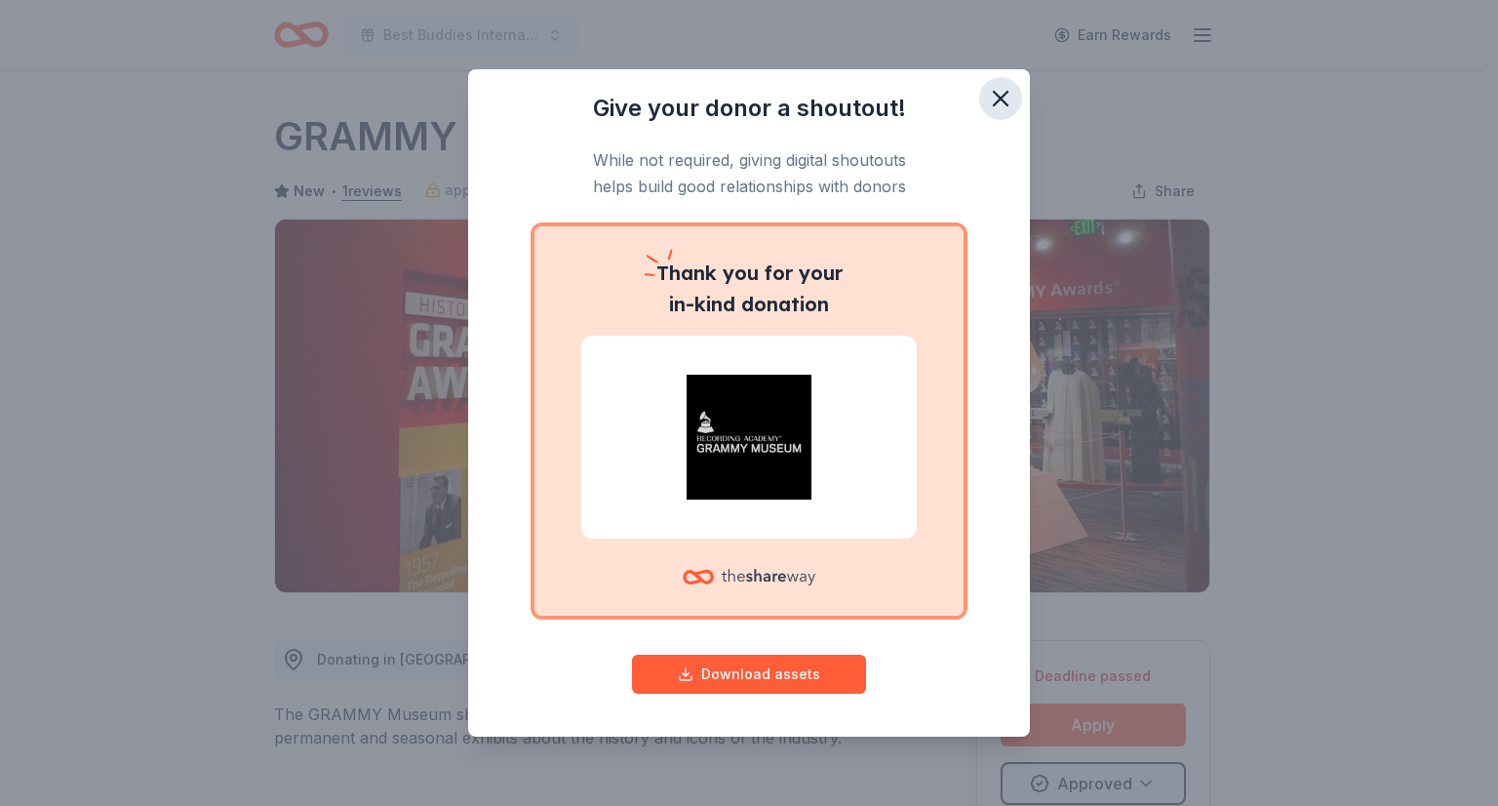
click at [992, 100] on icon "button" at bounding box center [1000, 98] width 27 height 27
